Goal: Find specific page/section: Find specific page/section

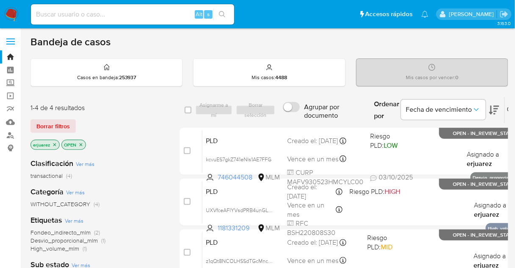
click at [176, 21] on div "Alt s" at bounding box center [132, 14] width 203 height 20
click at [179, 16] on input at bounding box center [132, 14] width 203 height 11
paste input "2287512332"
type input "2287512332"
click at [222, 14] on icon "search-icon" at bounding box center [222, 14] width 7 height 7
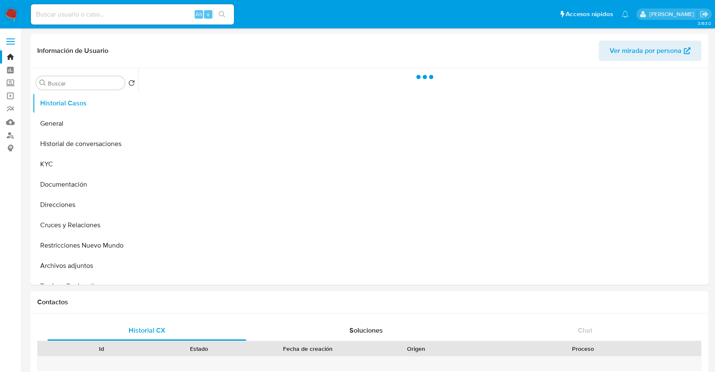
select select "10"
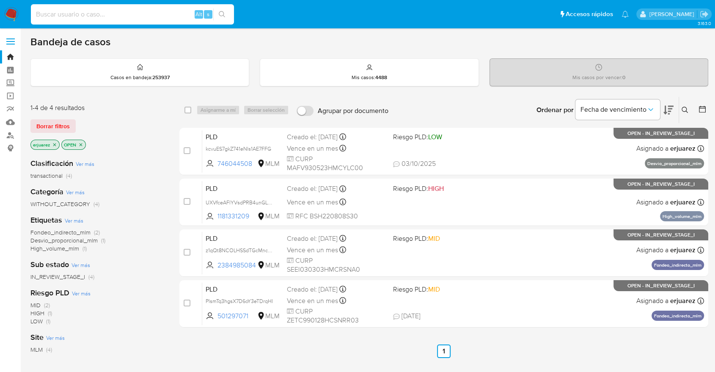
click at [174, 18] on input at bounding box center [132, 14] width 203 height 11
paste input "2272915823"
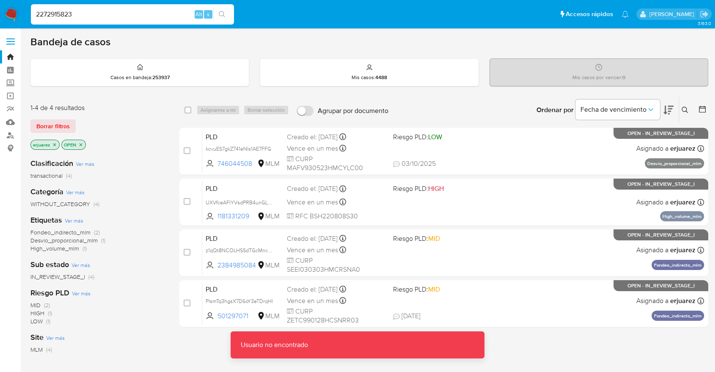
click at [168, 13] on input "2272915823" at bounding box center [132, 14] width 203 height 11
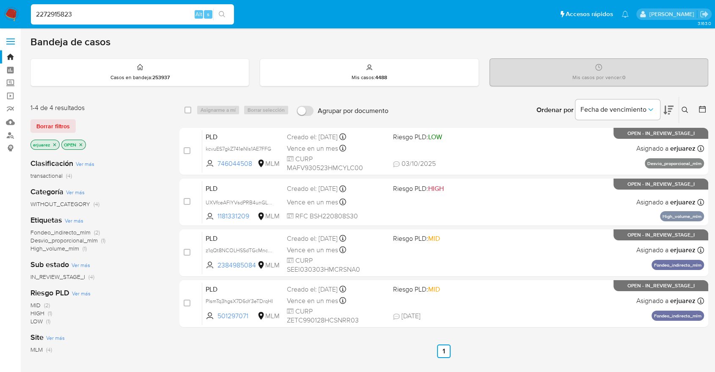
type input "2272915823"
click at [223, 13] on icon "search-icon" at bounding box center [222, 14] width 7 height 7
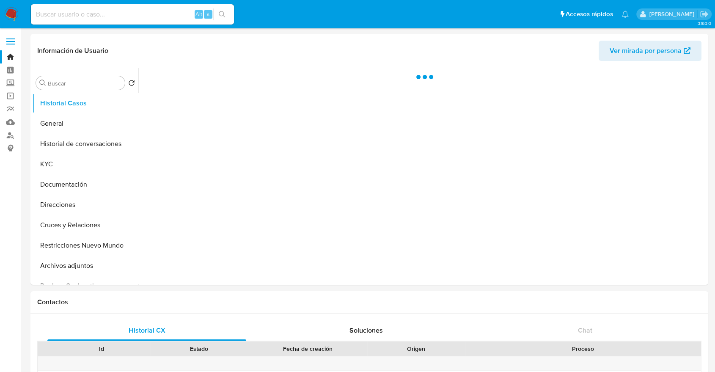
select select "10"
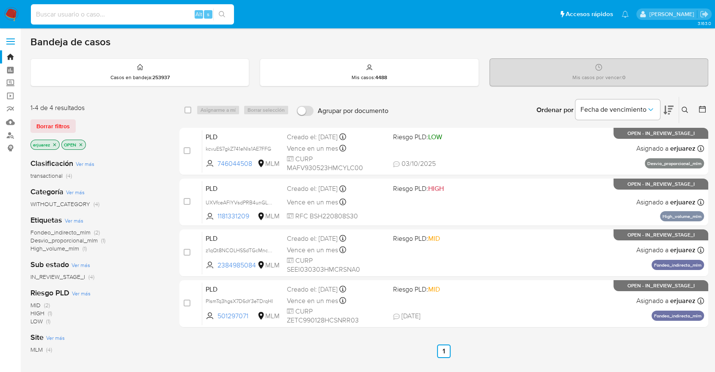
click at [125, 9] on input at bounding box center [132, 14] width 203 height 11
paste input "7666509"
type input "7666509"
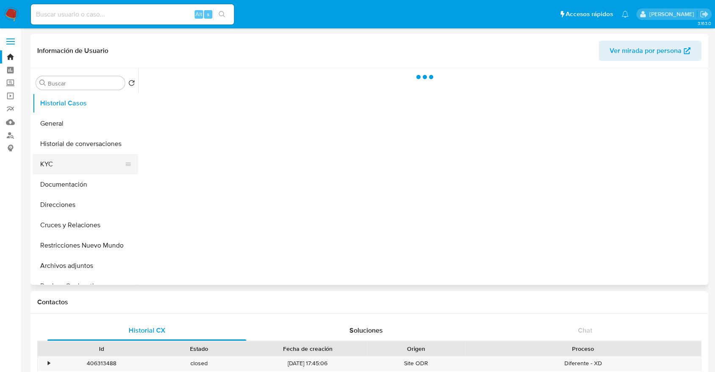
click at [80, 158] on button "KYC" at bounding box center [82, 164] width 99 height 20
select select "10"
